Goal: Task Accomplishment & Management: Manage account settings

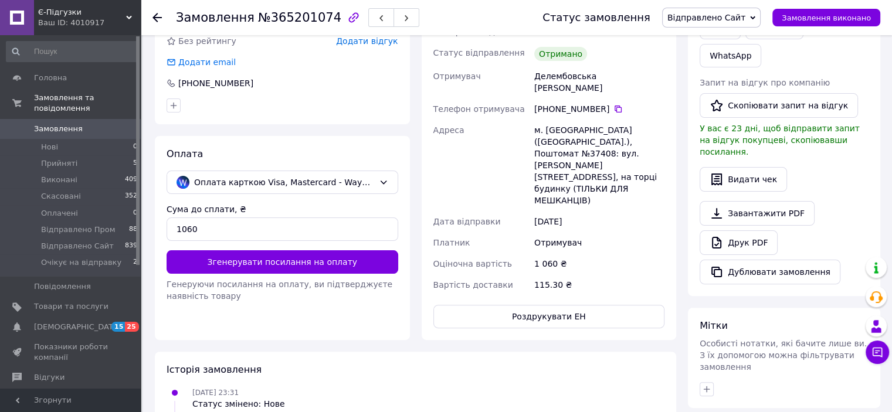
scroll to position [277, 0]
click at [157, 16] on use at bounding box center [157, 17] width 9 height 9
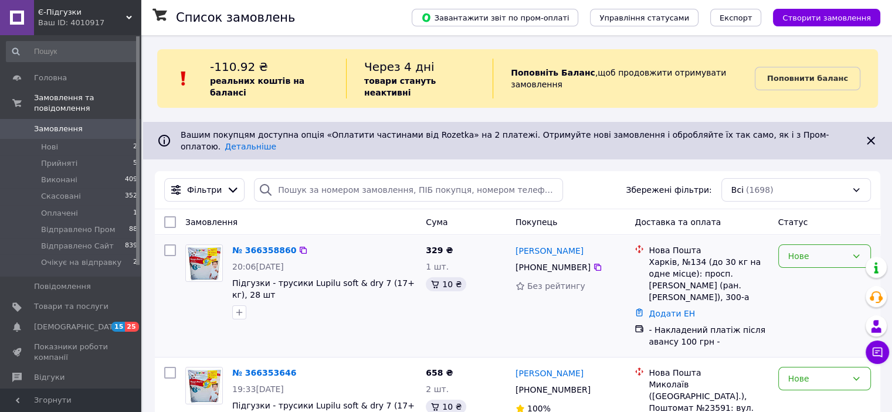
click at [812, 250] on div "Нове" at bounding box center [817, 256] width 59 height 13
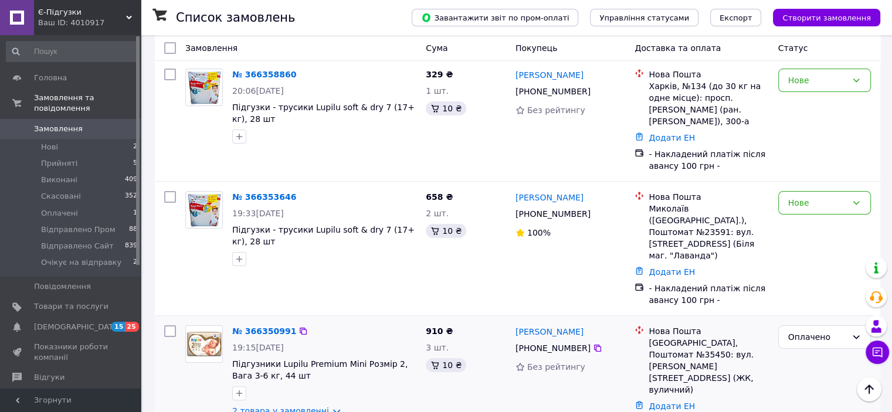
click at [299, 407] on link "2 товара у замовленні" at bounding box center [280, 411] width 97 height 9
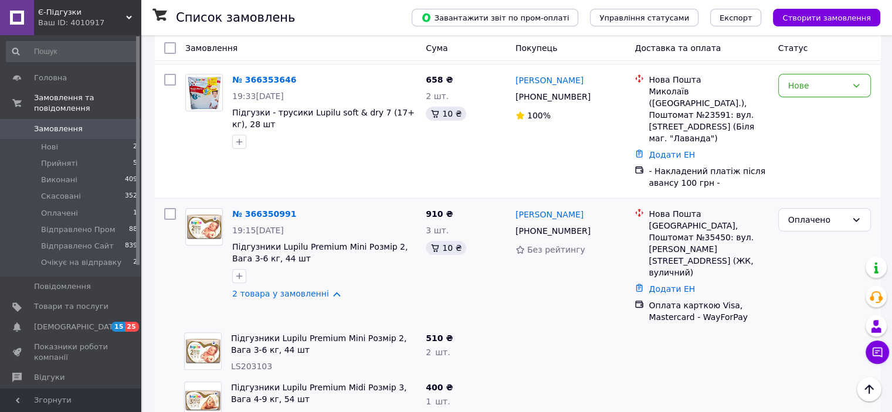
scroll to position [352, 0]
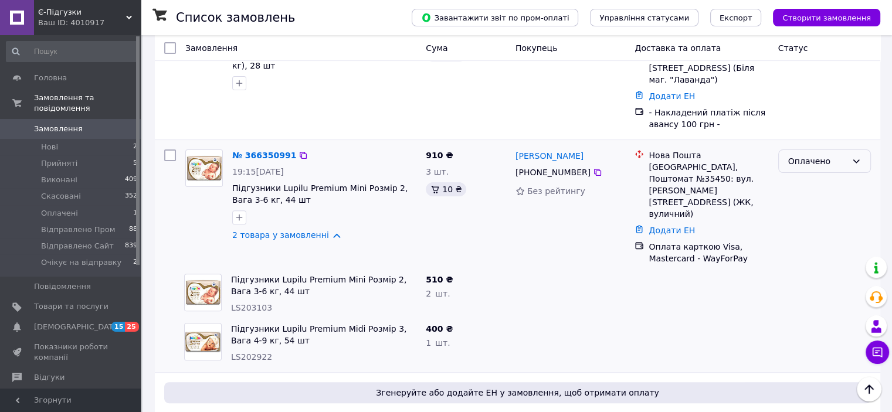
click at [830, 155] on div "Оплачено" at bounding box center [817, 161] width 59 height 13
click at [820, 222] on li "Очікує на відправку" at bounding box center [824, 227] width 92 height 33
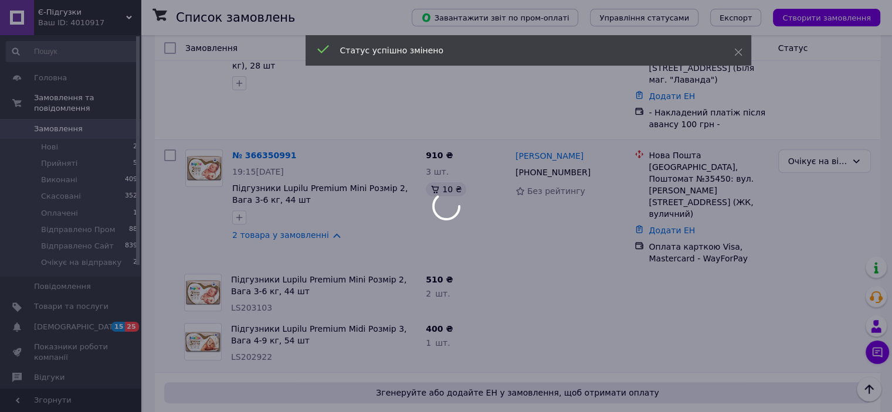
scroll to position [176, 0]
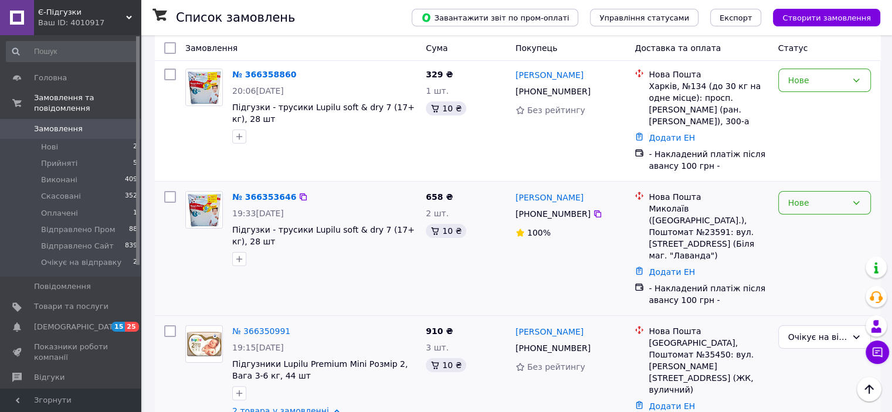
click at [811, 197] on div "Нове" at bounding box center [817, 203] width 59 height 13
click at [808, 192] on li "Прийнято" at bounding box center [824, 195] width 92 height 21
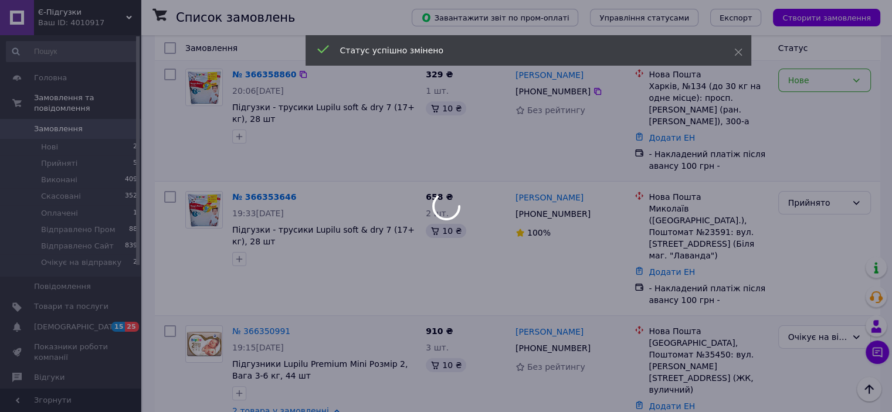
click at [832, 69] on div "Нове" at bounding box center [824, 80] width 93 height 23
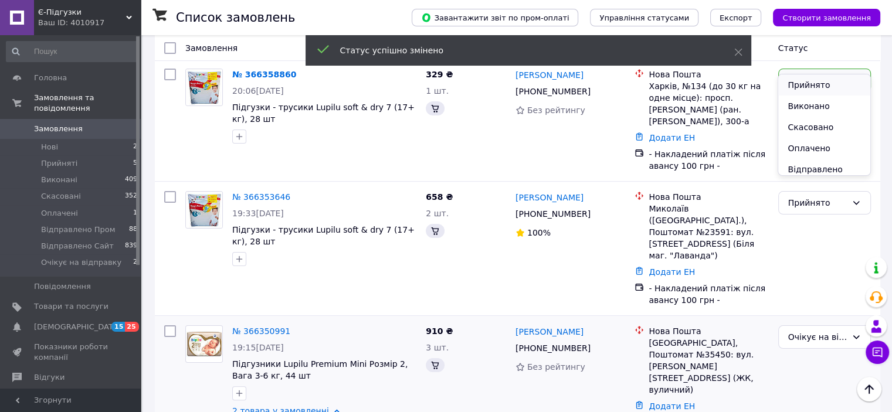
click at [808, 80] on li "Прийнято" at bounding box center [824, 84] width 92 height 21
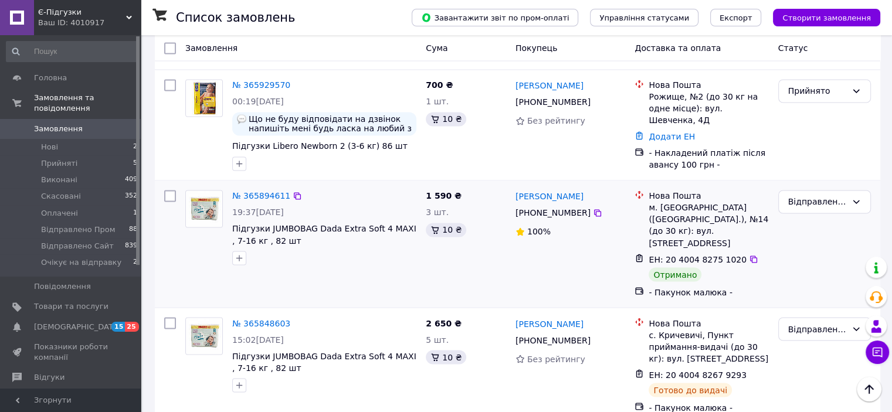
scroll to position [2240, 0]
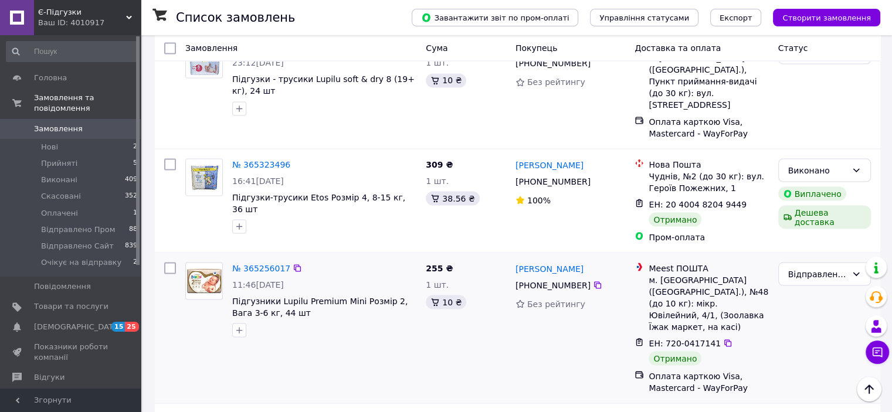
scroll to position [2142, 0]
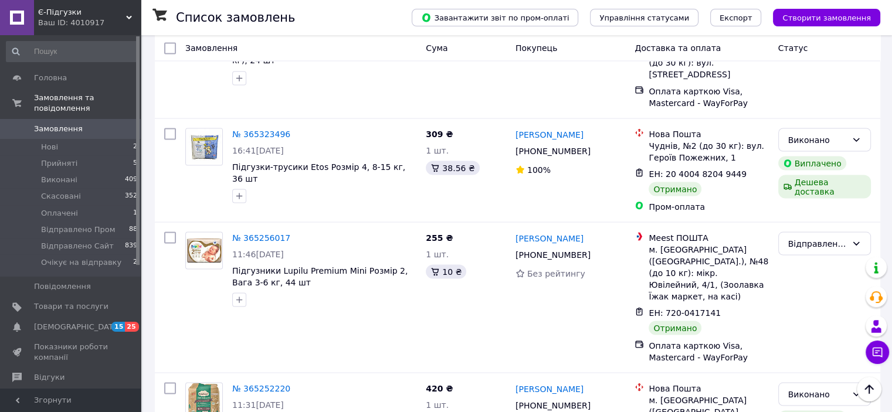
drag, startPoint x: 294, startPoint y: 386, endPoint x: 296, endPoint y: 370, distance: 15.9
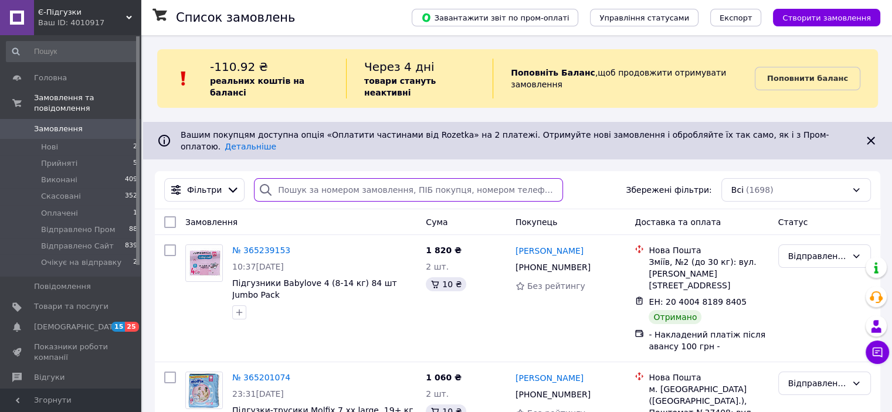
click at [331, 178] on input "search" at bounding box center [408, 189] width 309 height 23
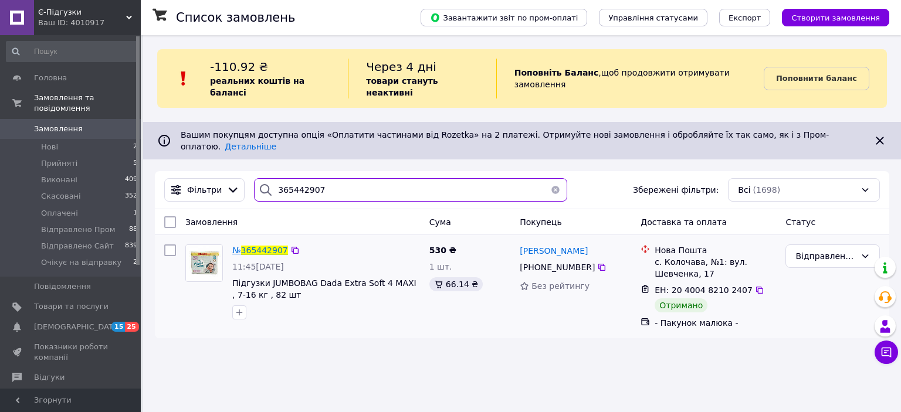
type input "365442907"
click at [272, 246] on span "365442907" at bounding box center [264, 250] width 47 height 9
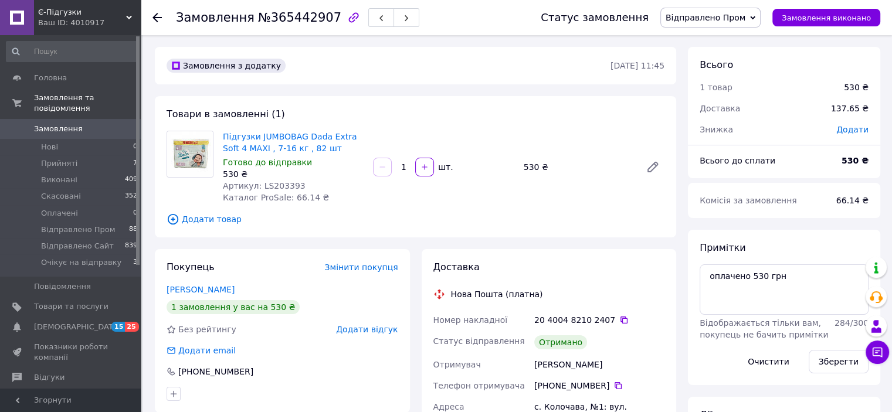
scroll to position [2, 0]
click at [280, 21] on span "№365442907" at bounding box center [299, 18] width 83 height 14
click at [157, 16] on use at bounding box center [157, 17] width 9 height 9
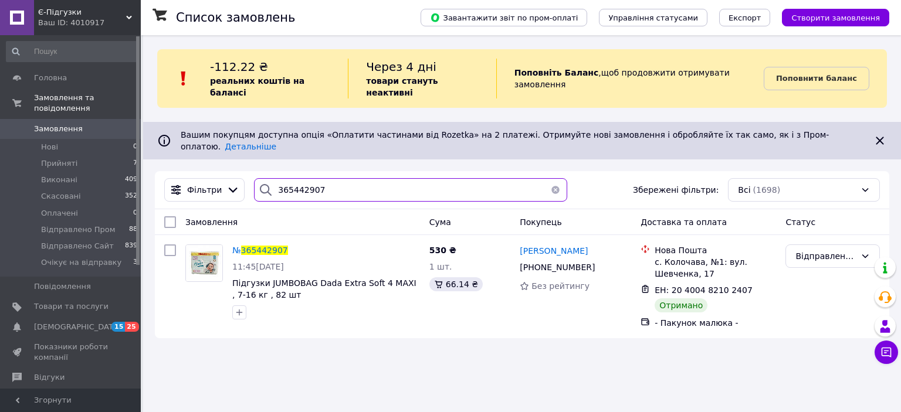
click at [306, 178] on input "365442907" at bounding box center [410, 189] width 313 height 23
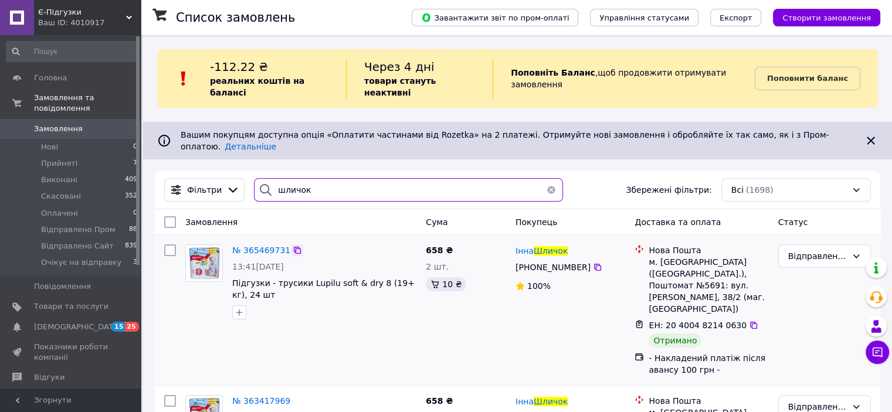
type input "шличок"
click at [293, 246] on icon at bounding box center [297, 250] width 9 height 9
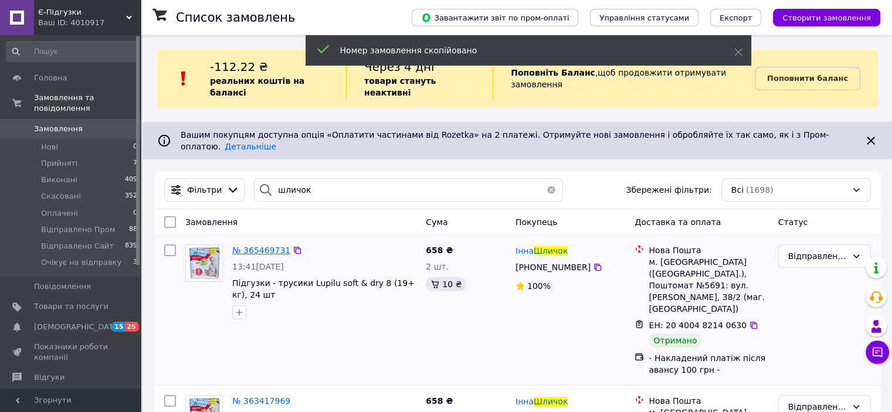
click at [265, 246] on span "№ 365469731" at bounding box center [261, 250] width 58 height 9
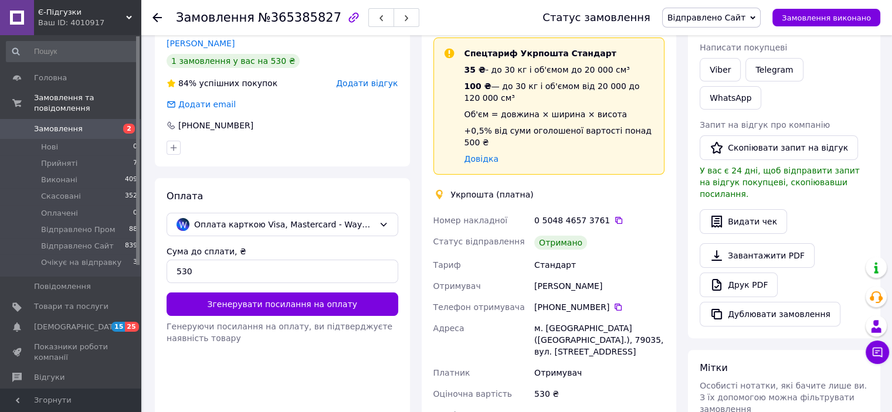
scroll to position [59, 0]
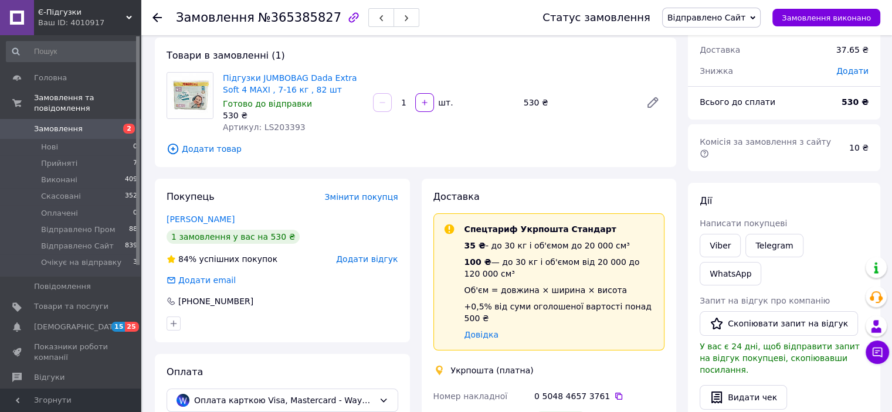
click at [152, 13] on div "Замовлення №365385827 Статус замовлення Відправлено Сайт Прийнято Виконано Скас…" at bounding box center [516, 17] width 751 height 35
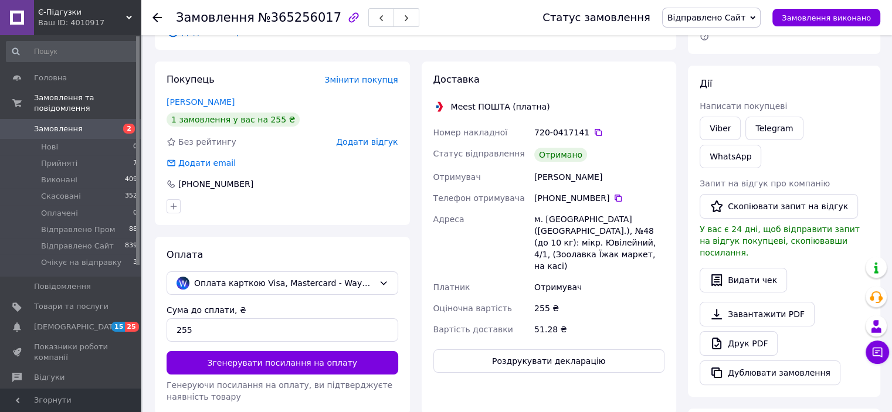
scroll to position [117, 0]
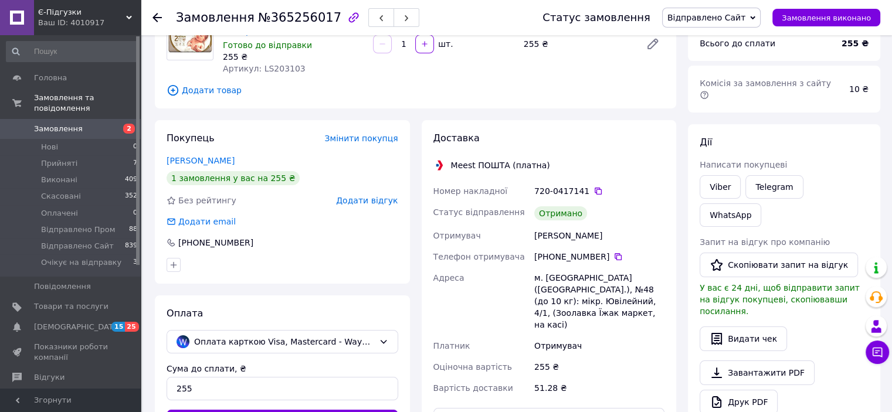
click at [286, 18] on span "№365256017" at bounding box center [299, 18] width 83 height 14
